Goal: Task Accomplishment & Management: Use online tool/utility

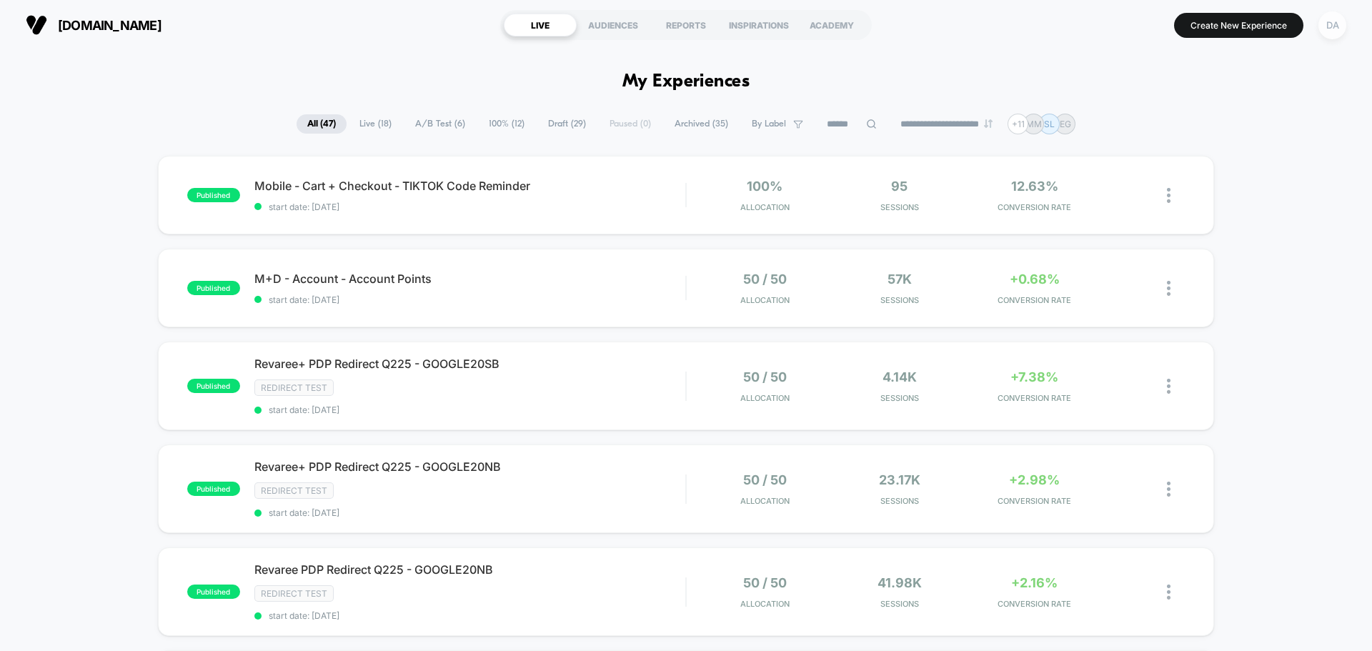
click at [1331, 21] on div "DA" at bounding box center [1332, 25] width 28 height 28
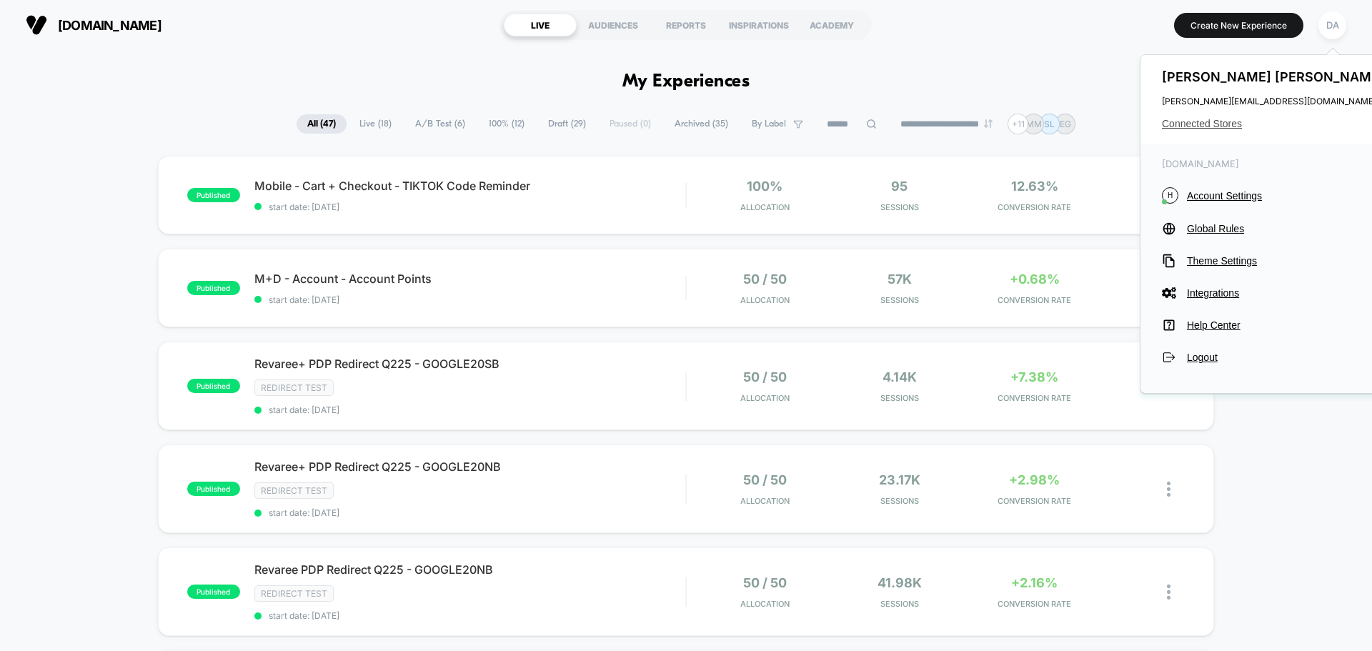
click at [1210, 126] on span "Connected Stores" at bounding box center [1275, 123] width 226 height 11
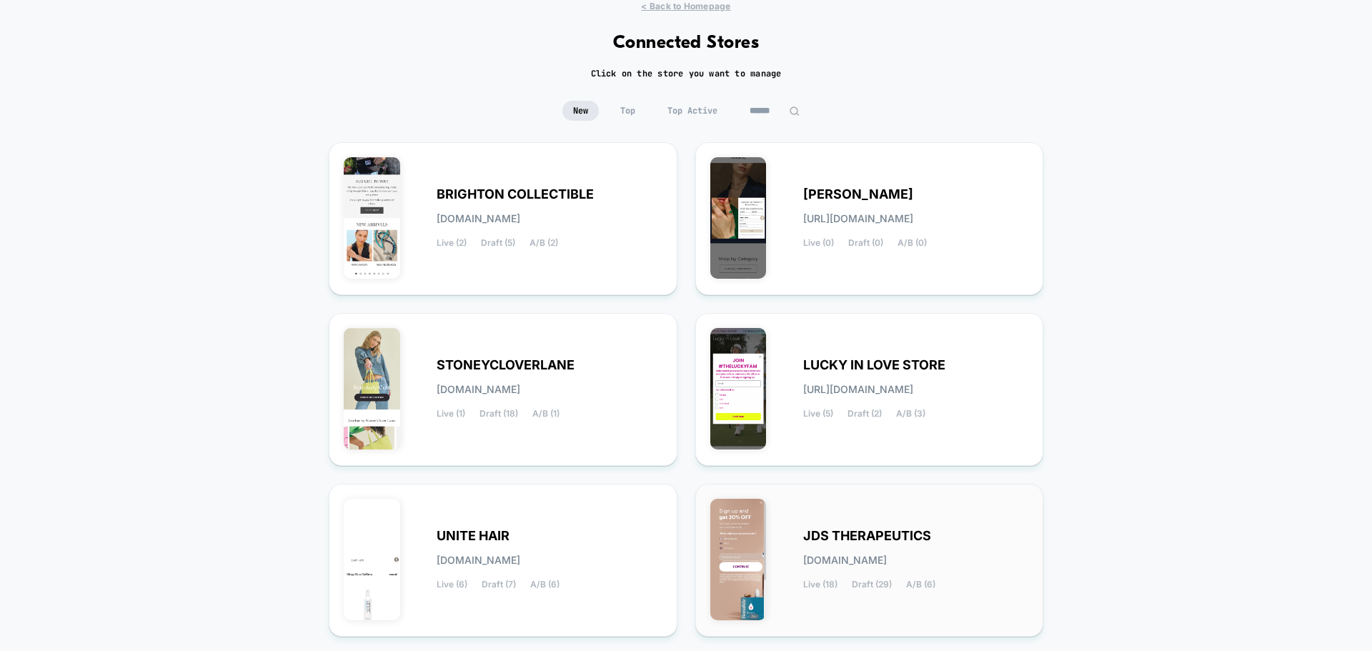
scroll to position [151, 0]
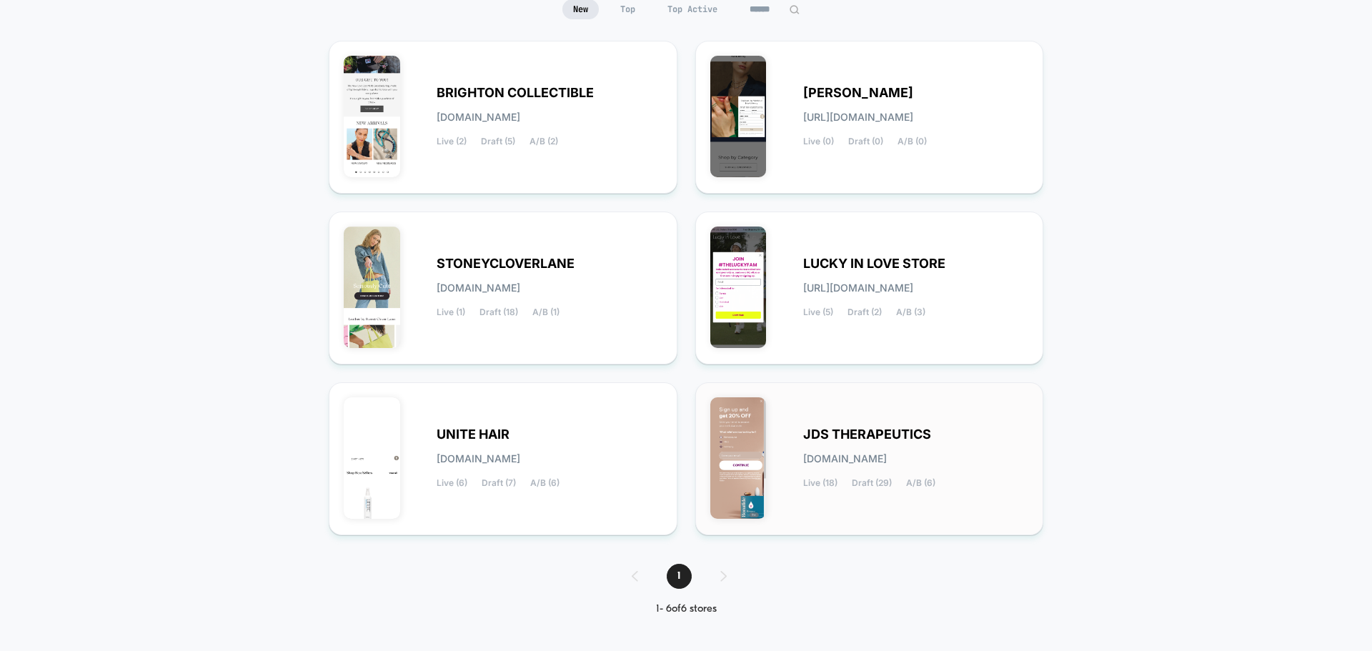
click at [905, 418] on div "JDS THERAPEUTICS [DOMAIN_NAME] Live (18) Draft (29) A/B (6)" at bounding box center [869, 458] width 319 height 123
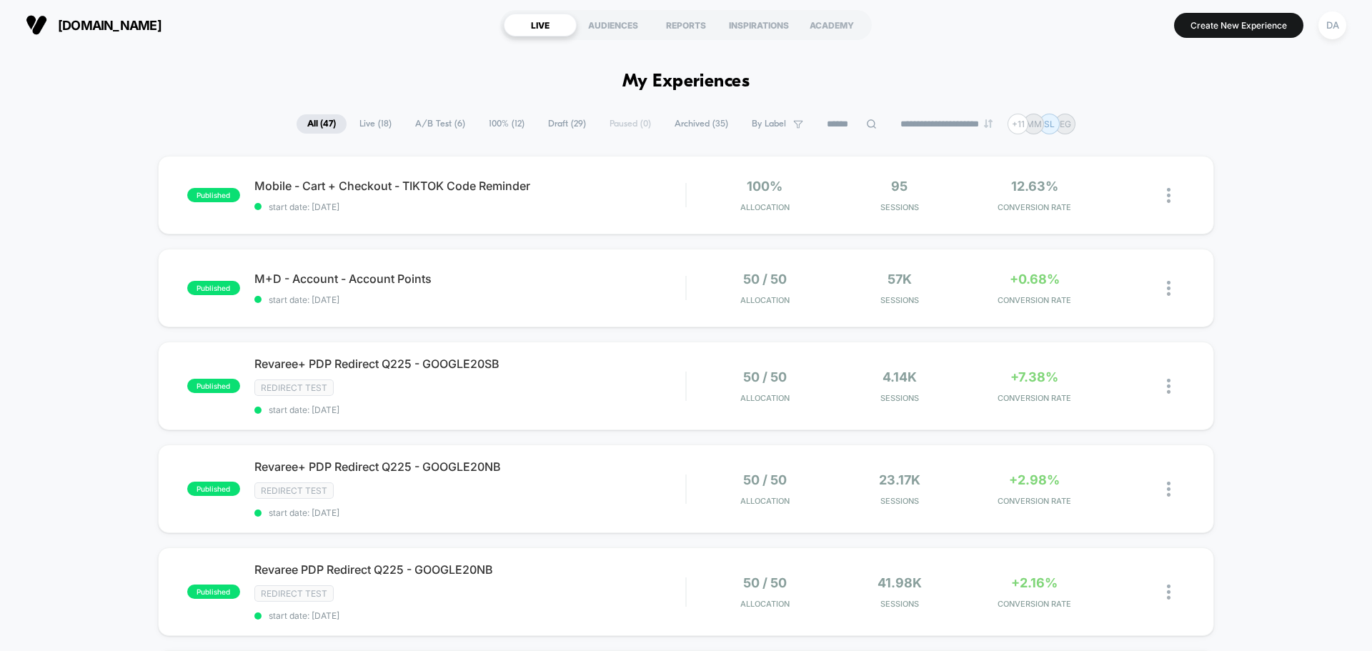
click at [558, 121] on span "Draft ( 29 )" at bounding box center [566, 123] width 59 height 19
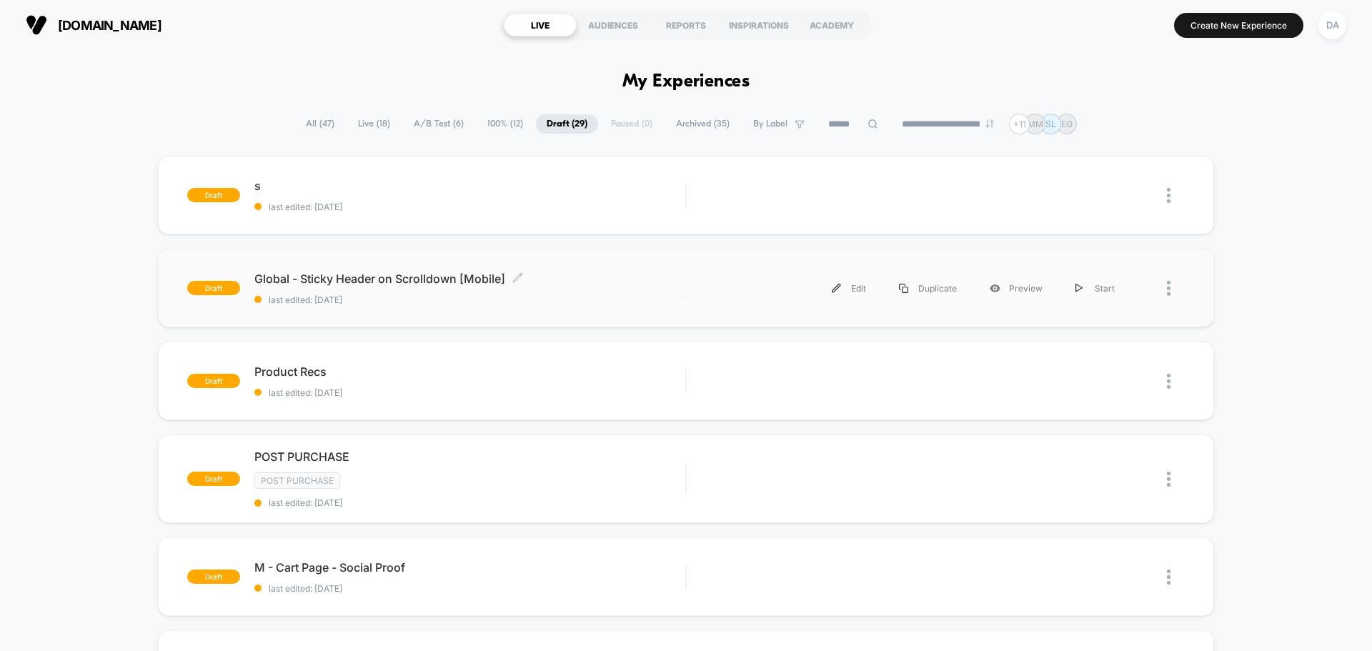
click at [557, 272] on span "Global - Sticky Header on Scrolldown [Mobile] Click to edit experience details" at bounding box center [469, 279] width 431 height 14
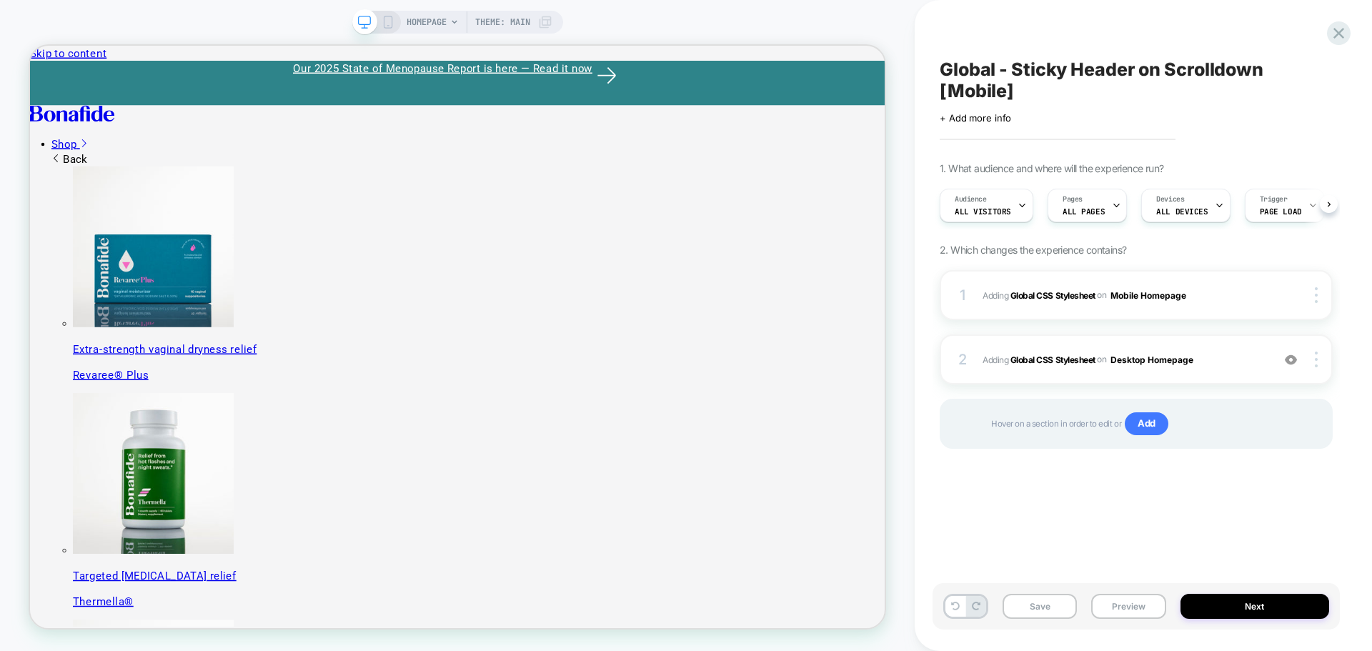
scroll to position [0, 1]
click at [524, 19] on span "Theme: MAIN" at bounding box center [502, 22] width 55 height 23
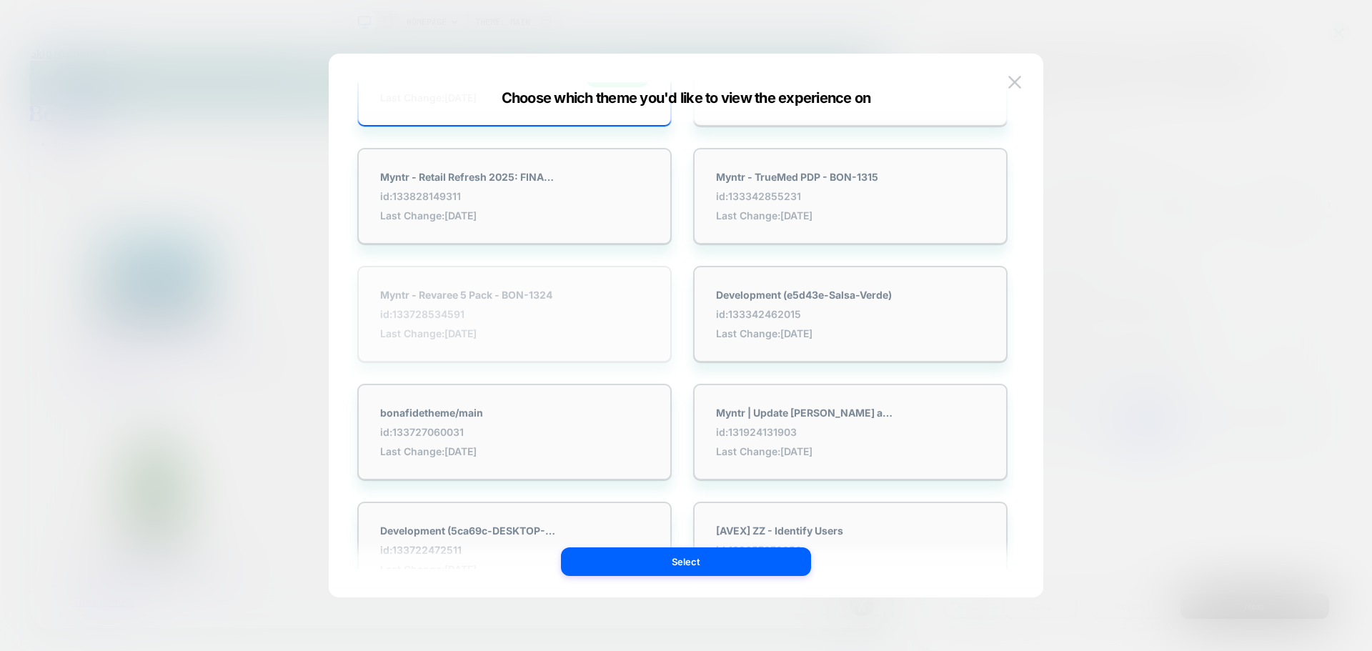
scroll to position [0, 0]
